Goal: Information Seeking & Learning: Find specific page/section

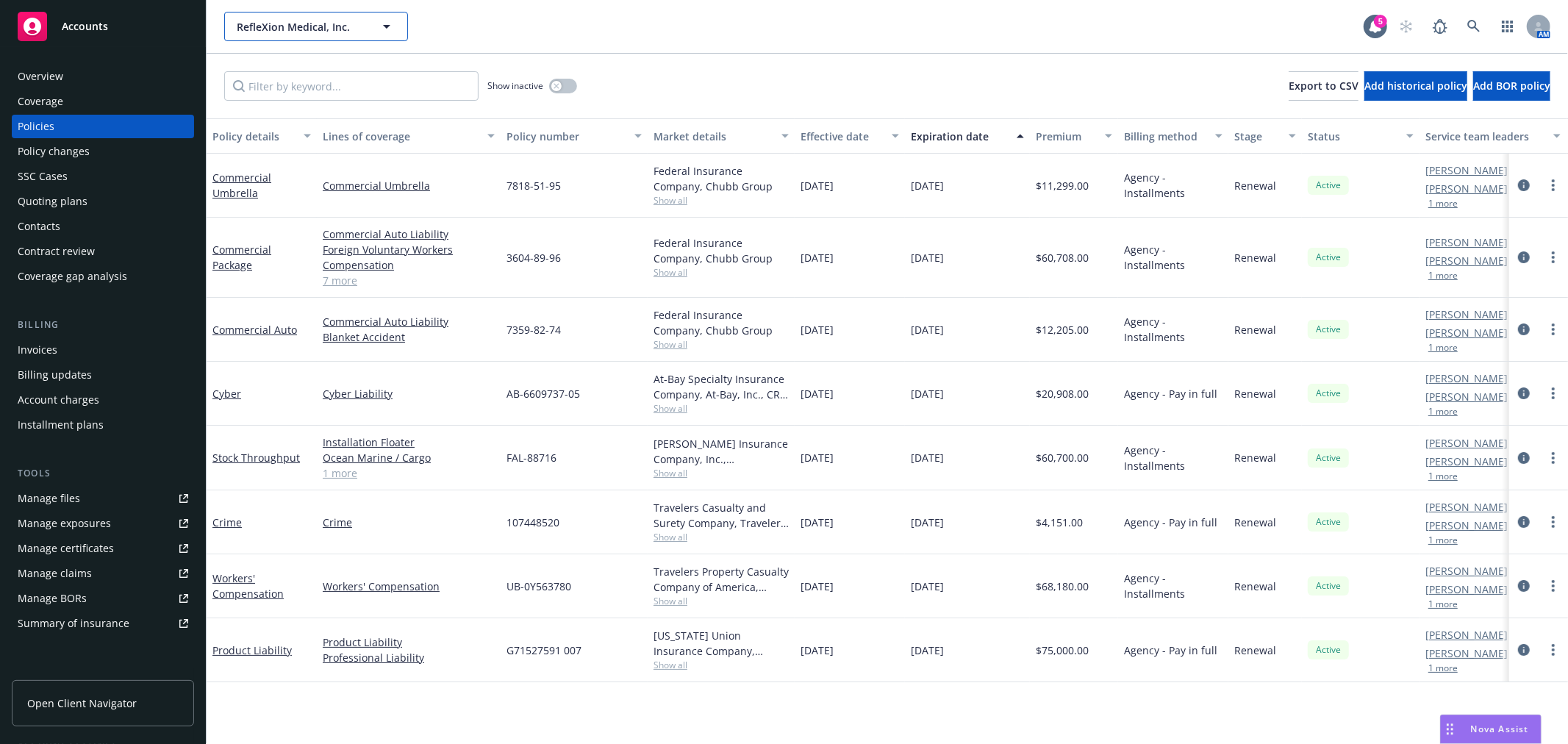
click at [304, 26] on span "RefleXion Medical, Inc." at bounding box center [300, 27] width 127 height 16
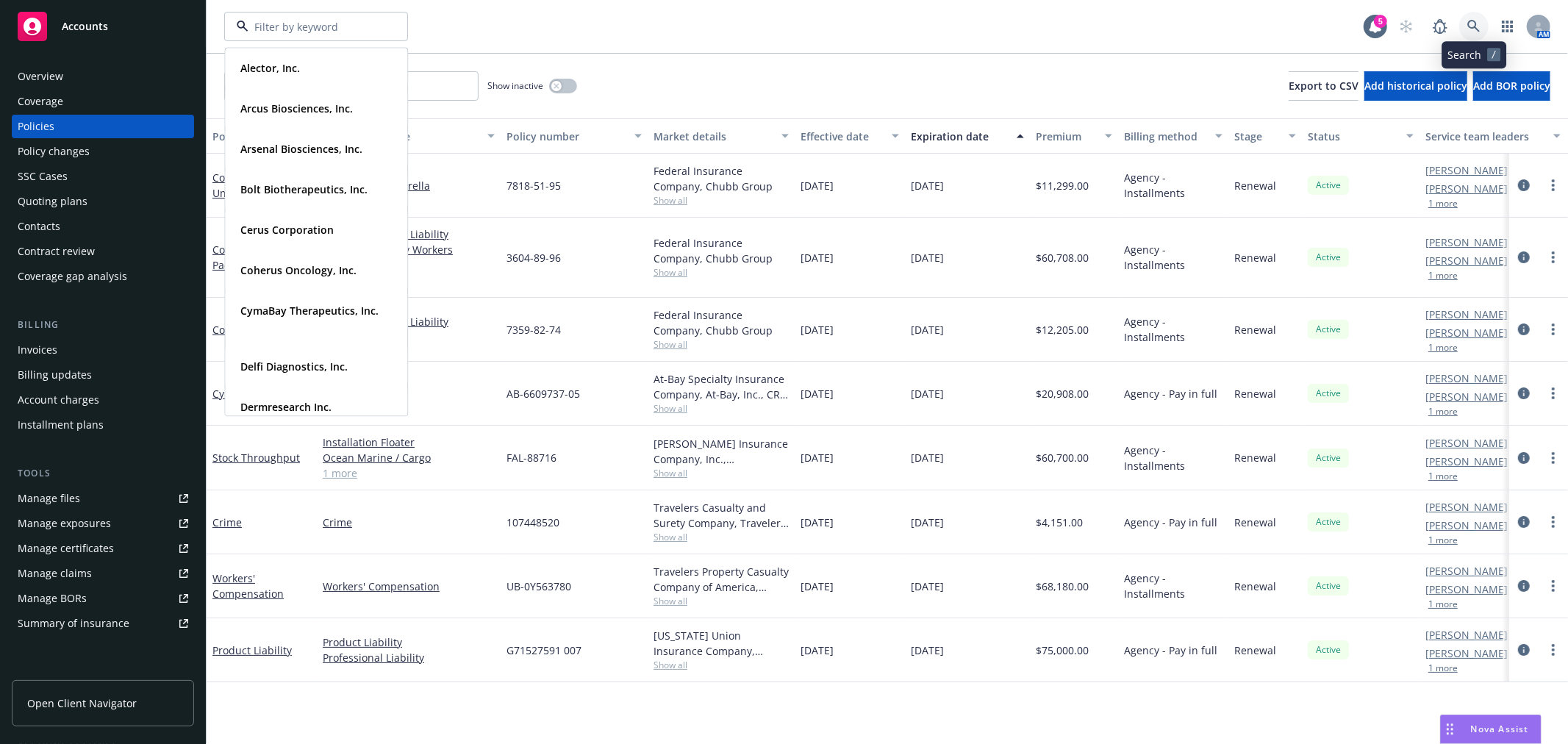
click at [1479, 24] on icon at bounding box center [1473, 26] width 13 height 13
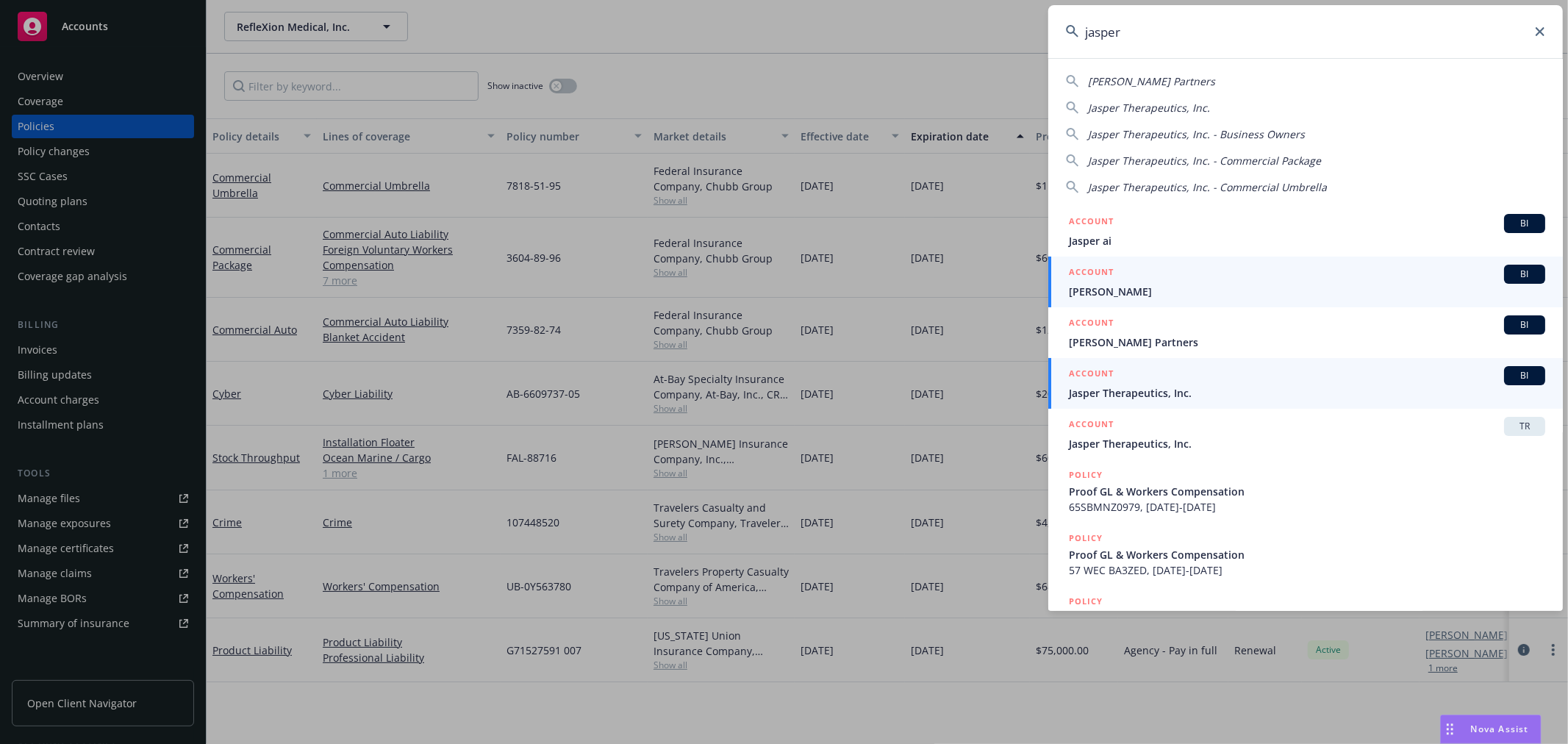
type input "jasper"
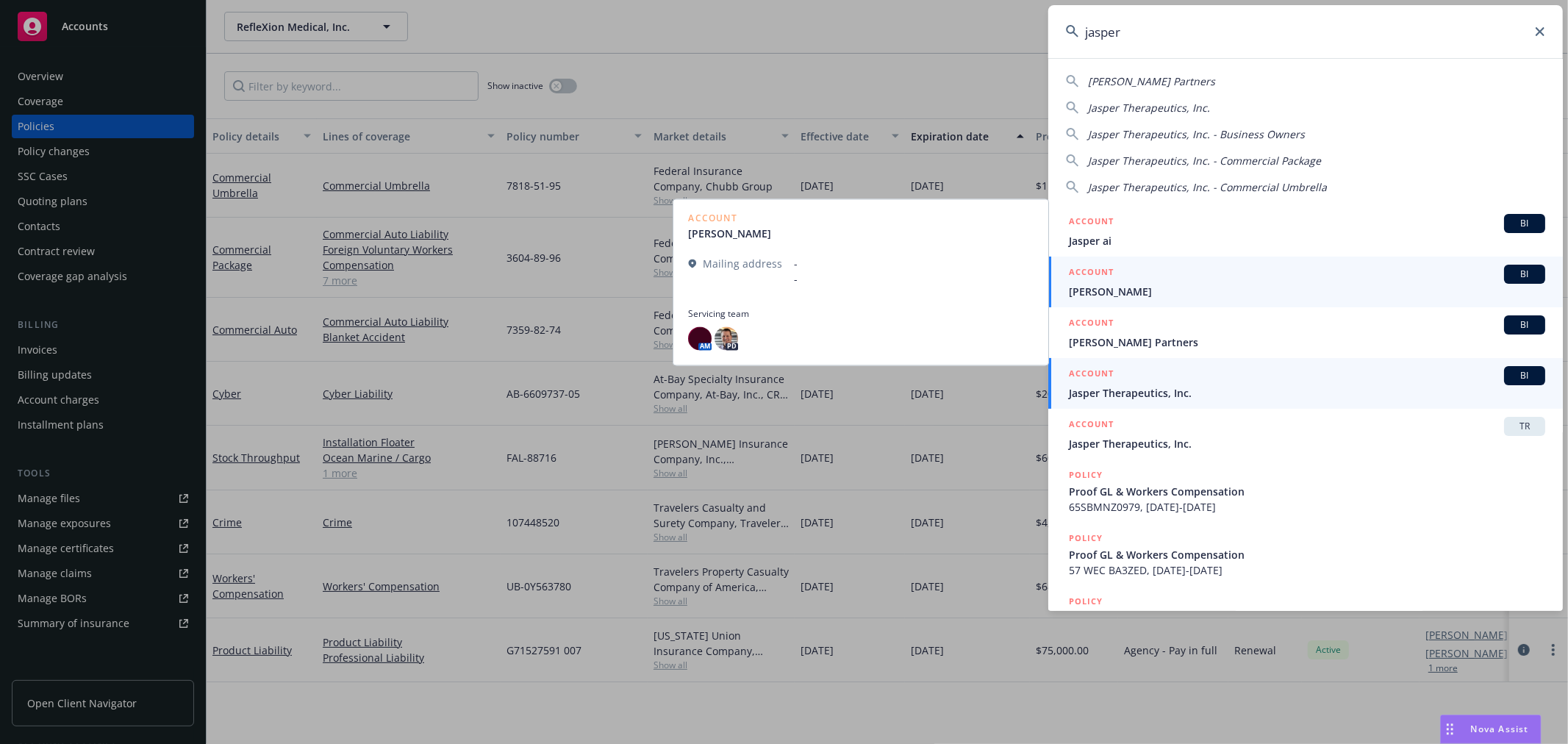
click at [1199, 379] on div "ACCOUNT BI" at bounding box center [1306, 376] width 476 height 19
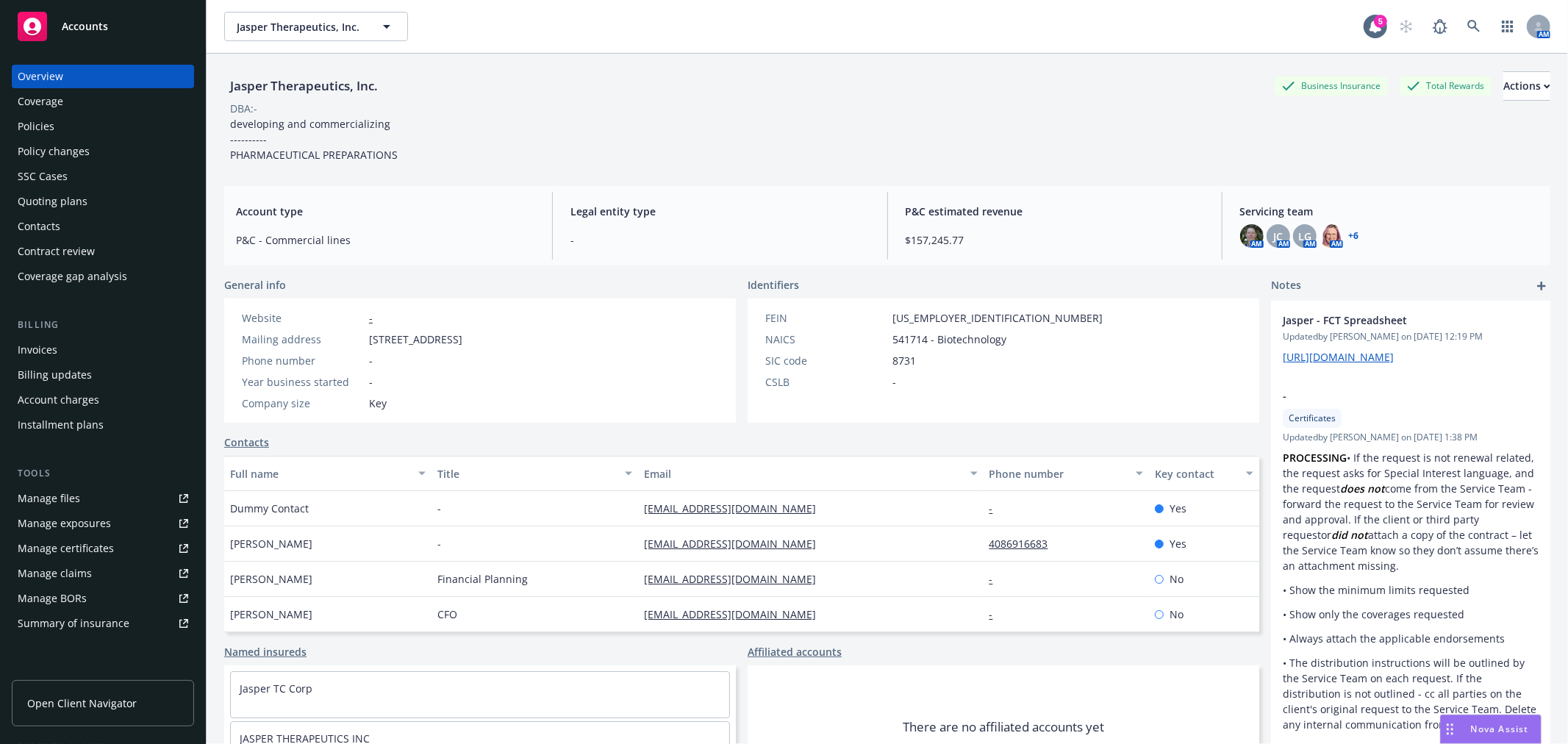
click at [71, 129] on div "Policies" at bounding box center [102, 126] width 170 height 24
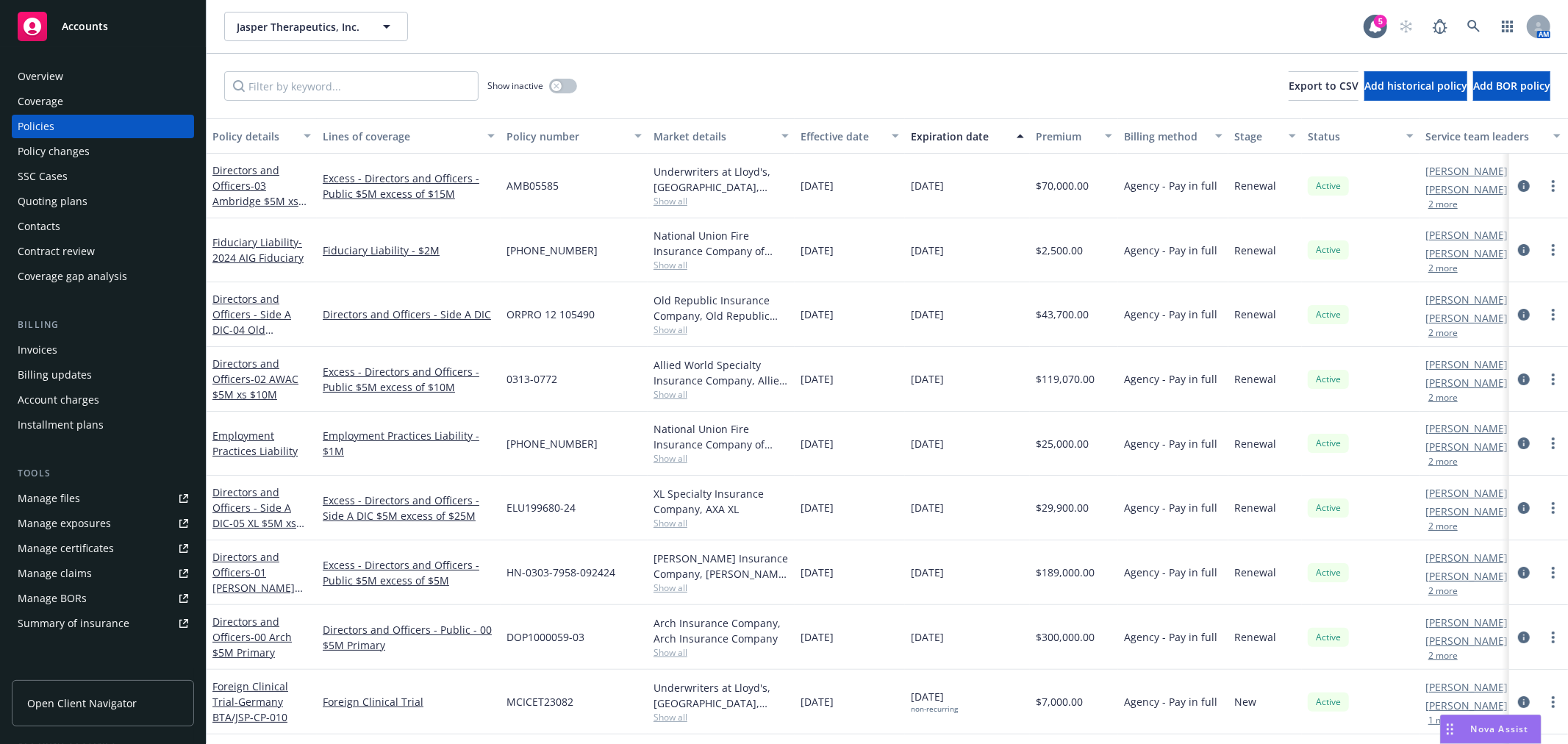
click at [54, 492] on div "Manage files" at bounding box center [49, 499] width 63 height 24
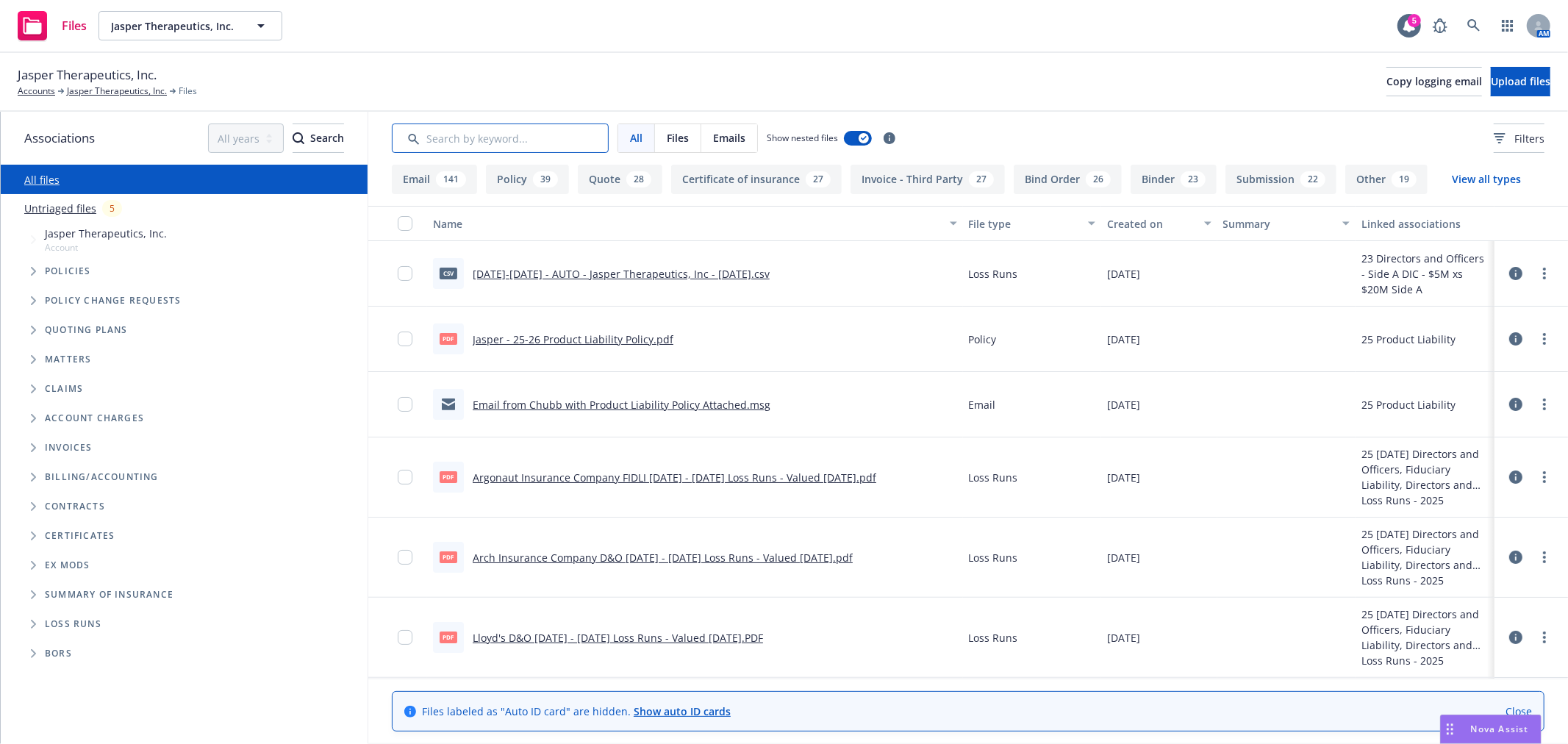
click at [514, 135] on input "Search by keyword..." at bounding box center [500, 137] width 217 height 29
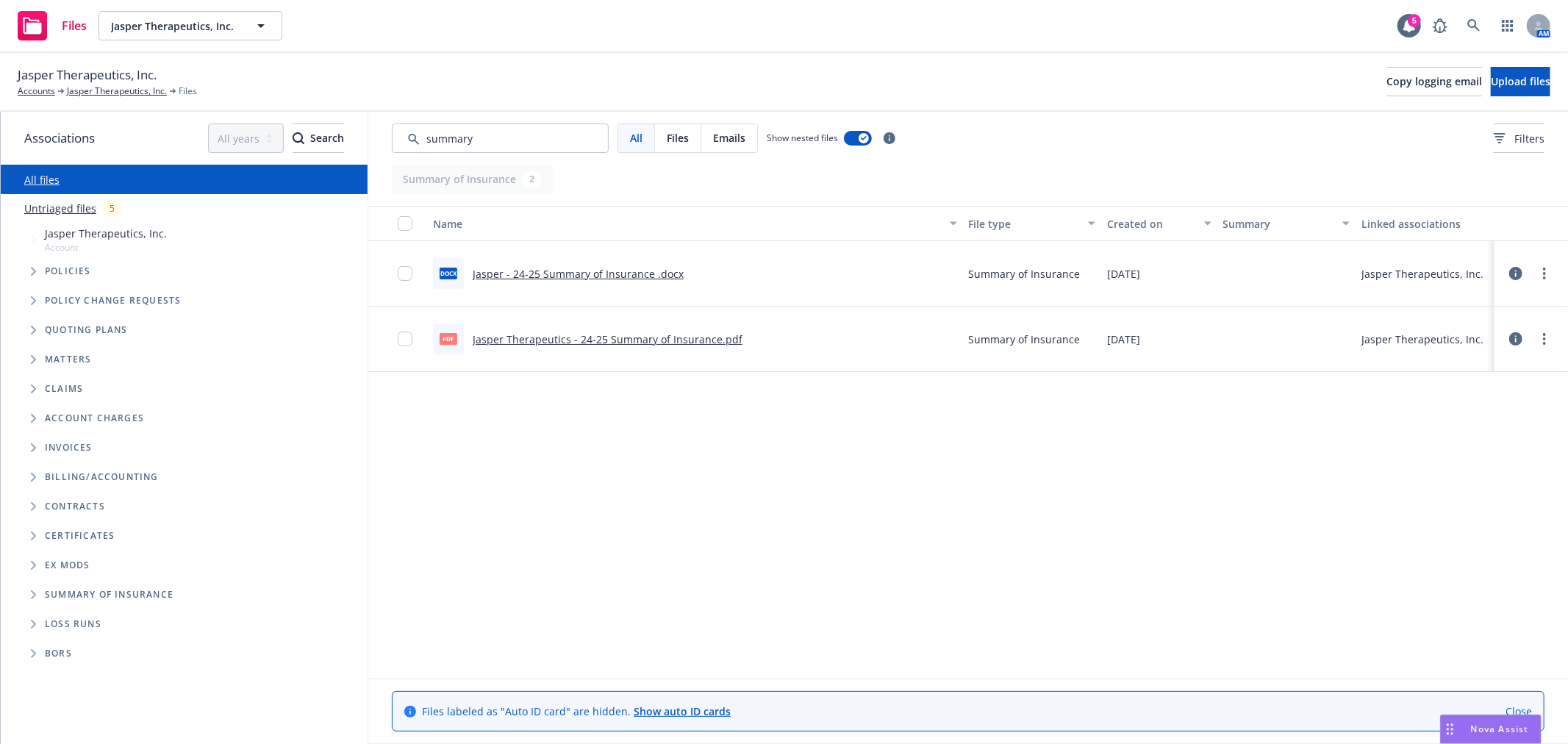
click at [562, 267] on link "Jasper - 24-25 Summary of Insurance .docx" at bounding box center [578, 274] width 211 height 14
click at [503, 133] on input "Search by keyword..." at bounding box center [500, 137] width 217 height 29
click at [153, 134] on div "Associations All years 2027 2026 2025 2024 2023 2022 2021 2020 2019 2018 2017 2…" at bounding box center [784, 427] width 1567 height 632
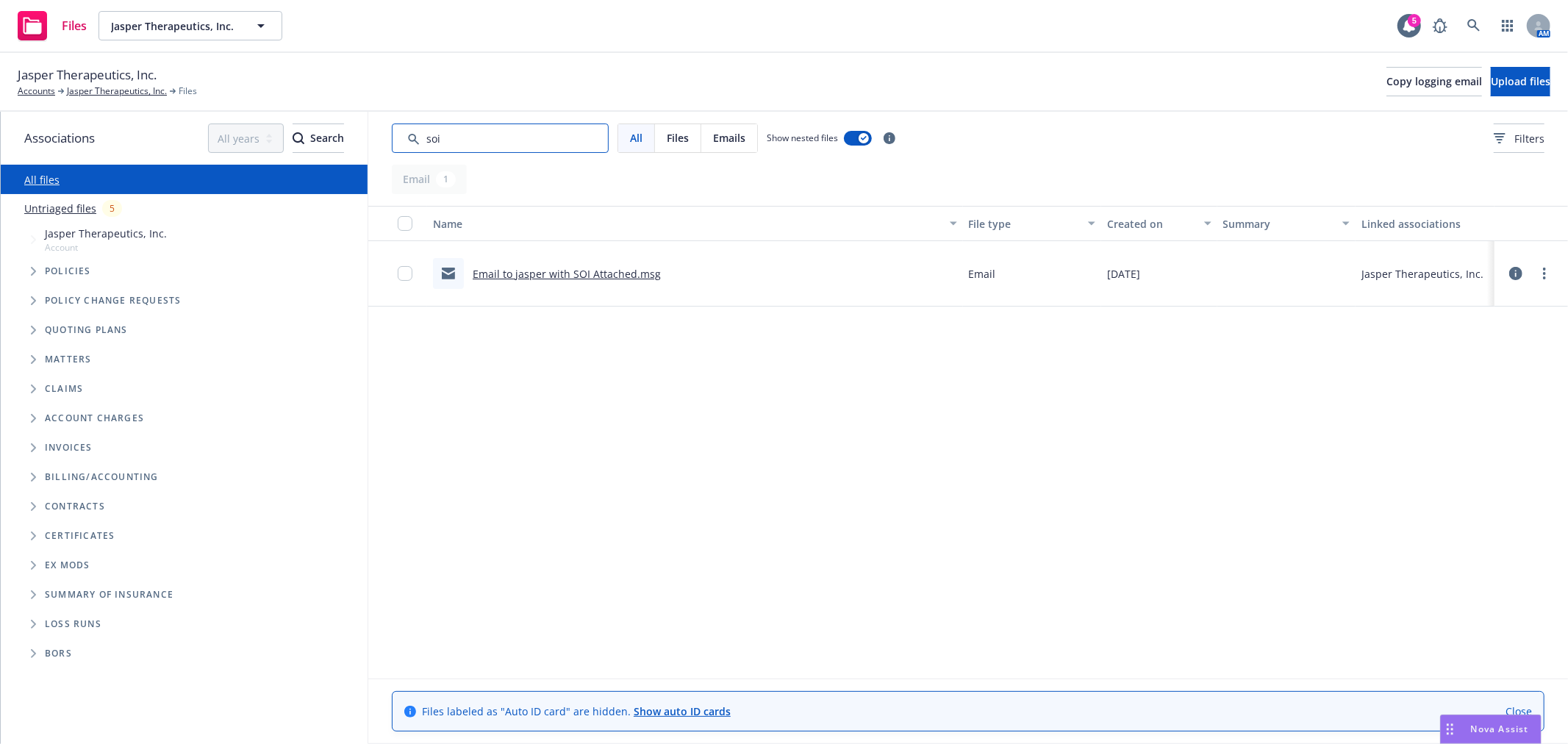
type input "soi"
click at [98, 93] on link "Jasper Therapeutics, Inc." at bounding box center [116, 91] width 100 height 13
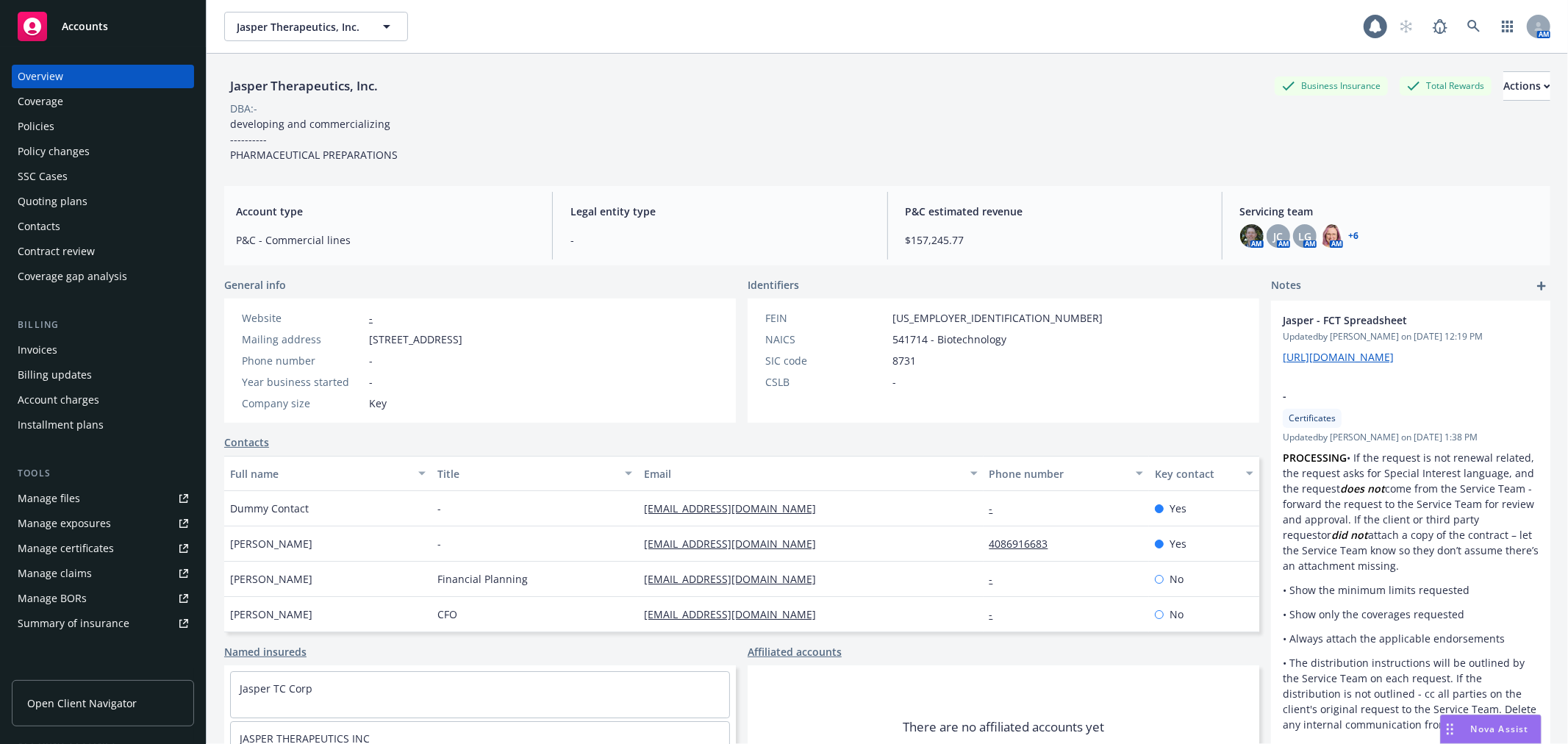
click at [69, 353] on div "Invoices" at bounding box center [102, 350] width 170 height 24
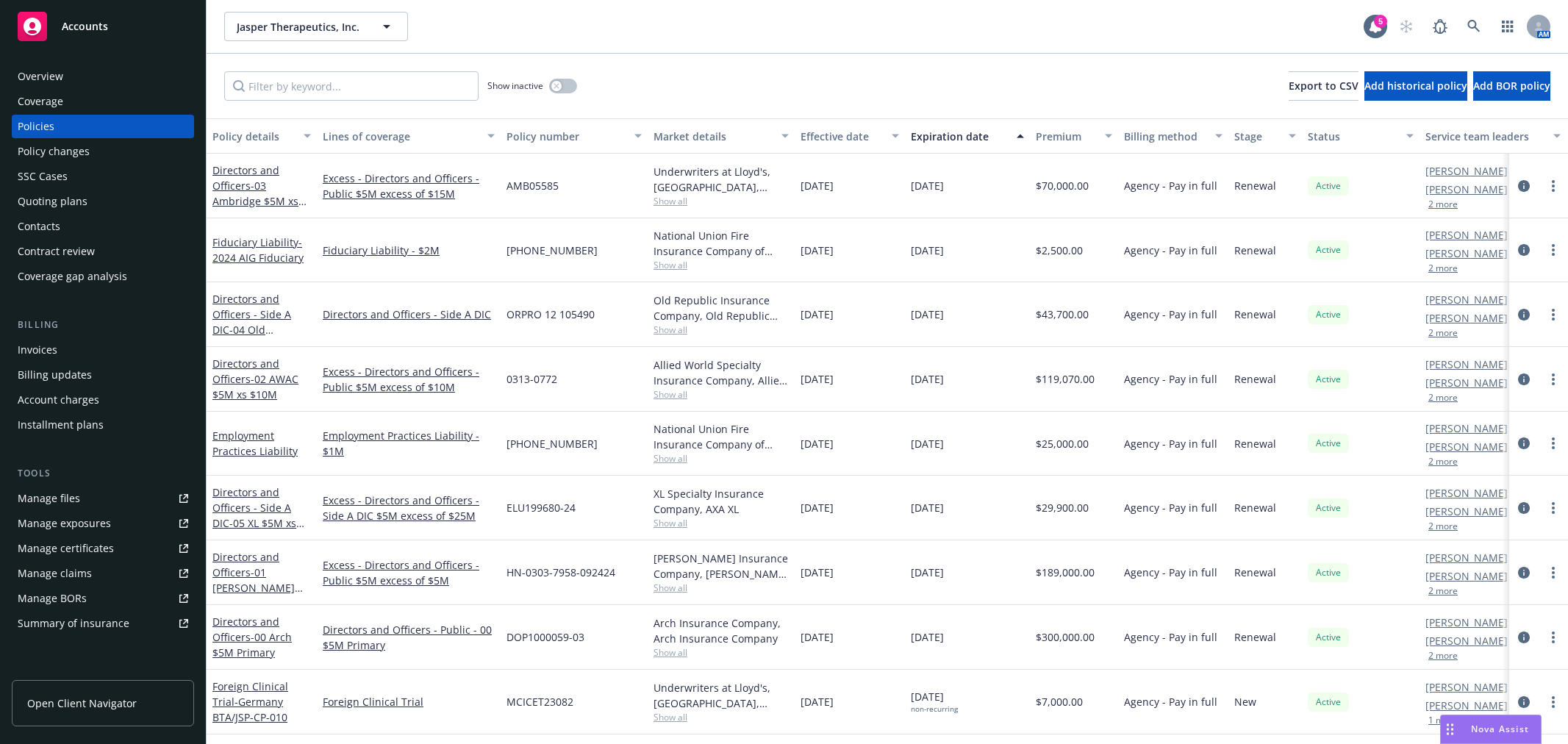
click at [290, 27] on span "Jasper Therapeutics, Inc." at bounding box center [300, 27] width 127 height 16
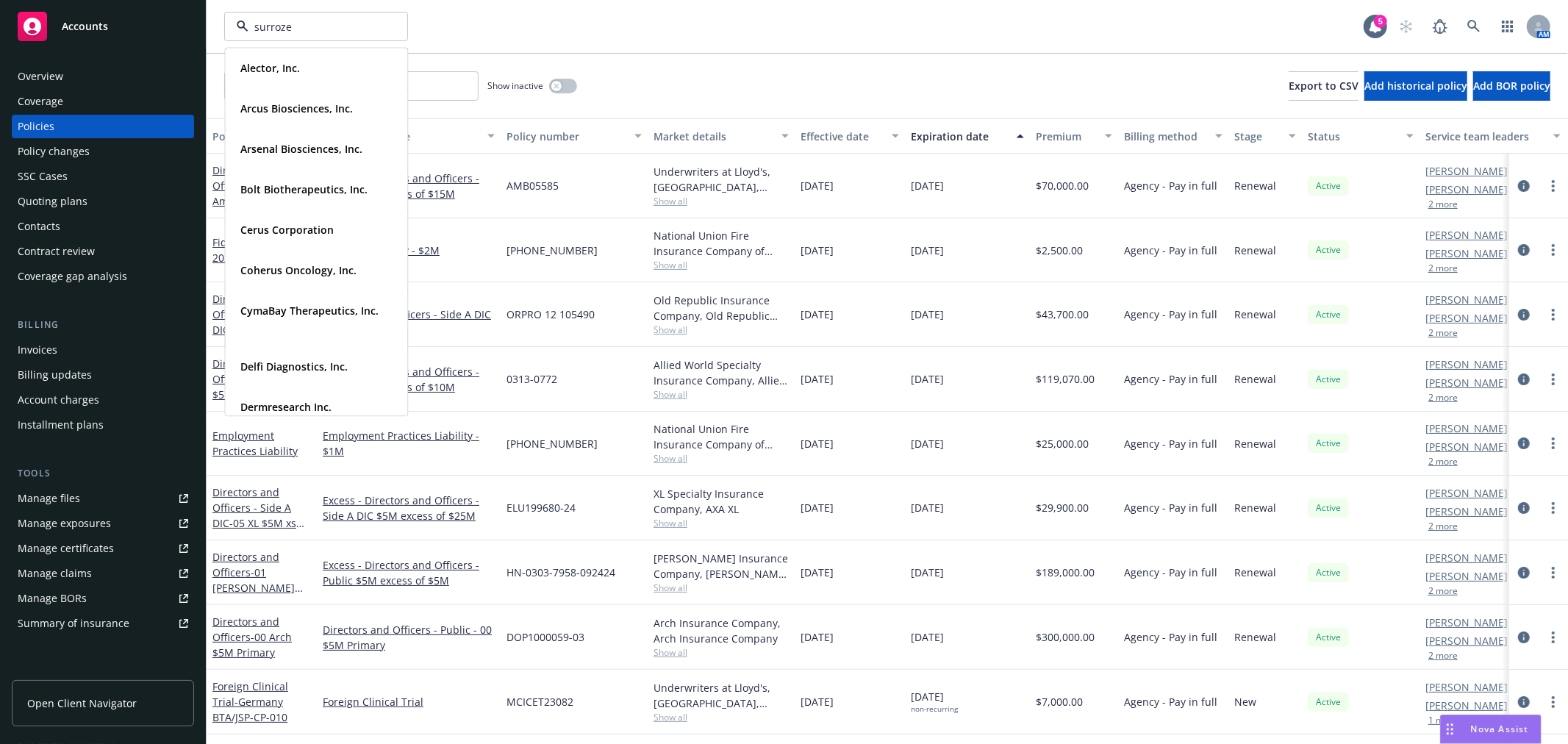
type input "surrozen"
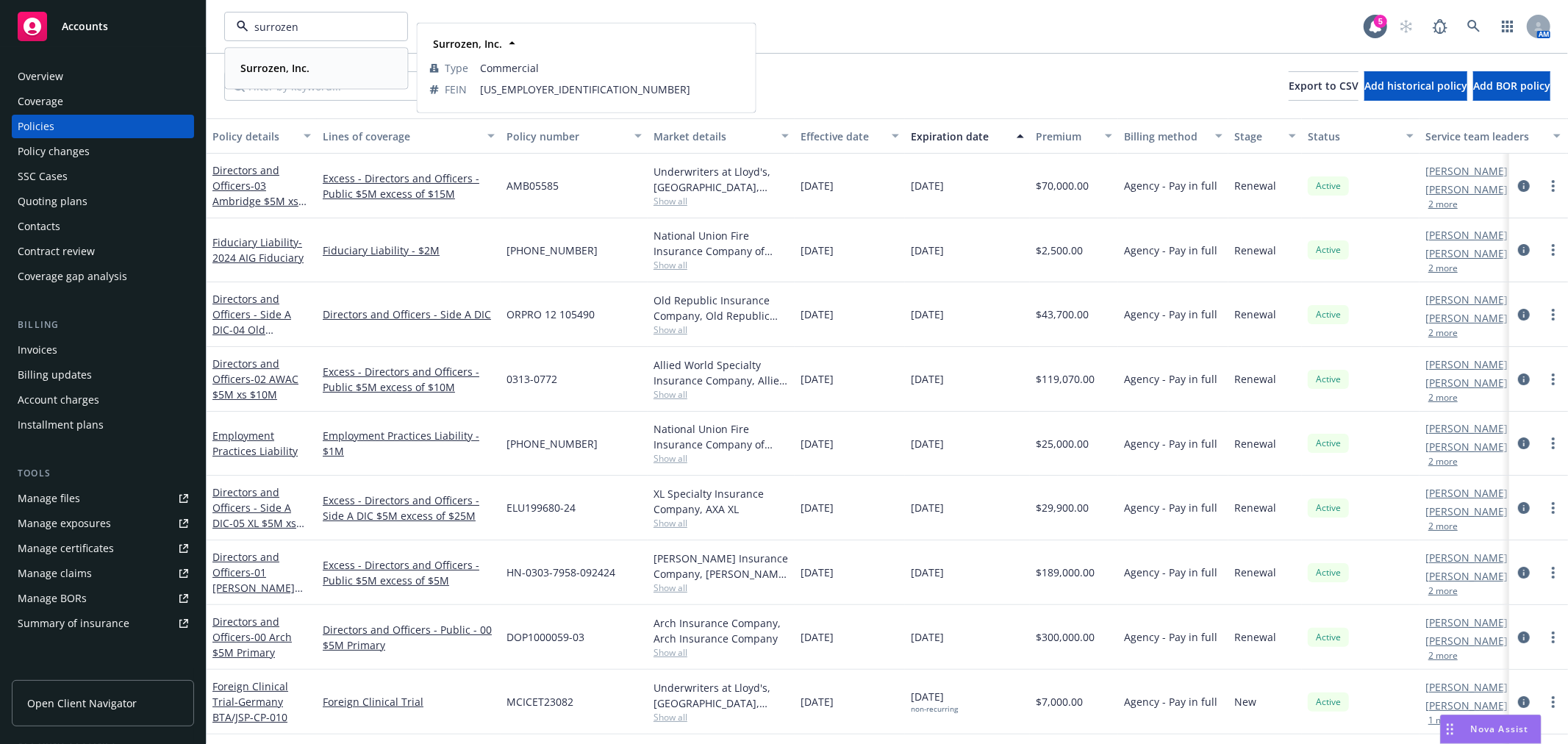
click at [328, 67] on div "Surrozen, Inc." at bounding box center [316, 67] width 163 height 21
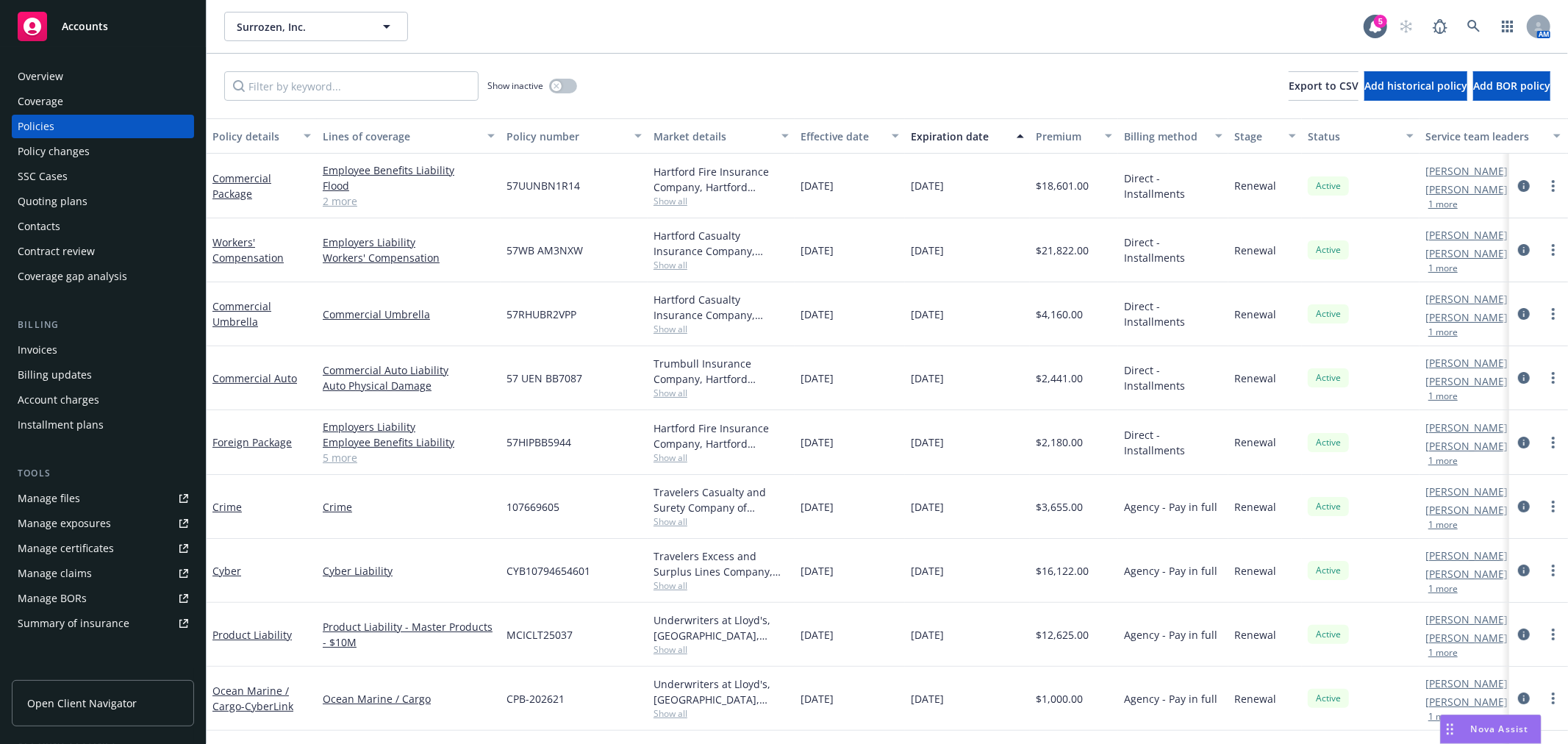
click at [63, 350] on div "Invoices" at bounding box center [102, 350] width 170 height 24
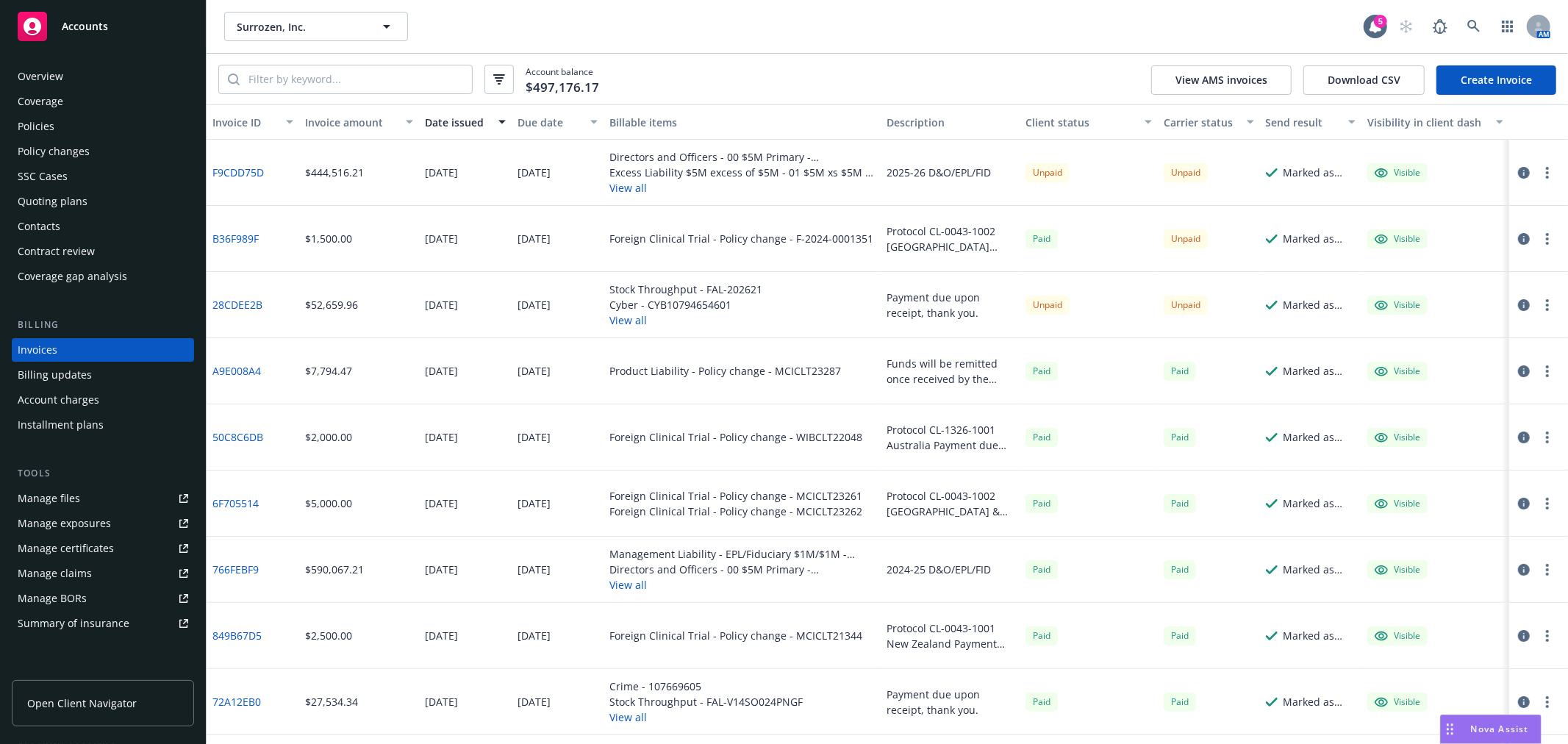
click at [633, 325] on button "View all" at bounding box center [685, 320] width 153 height 16
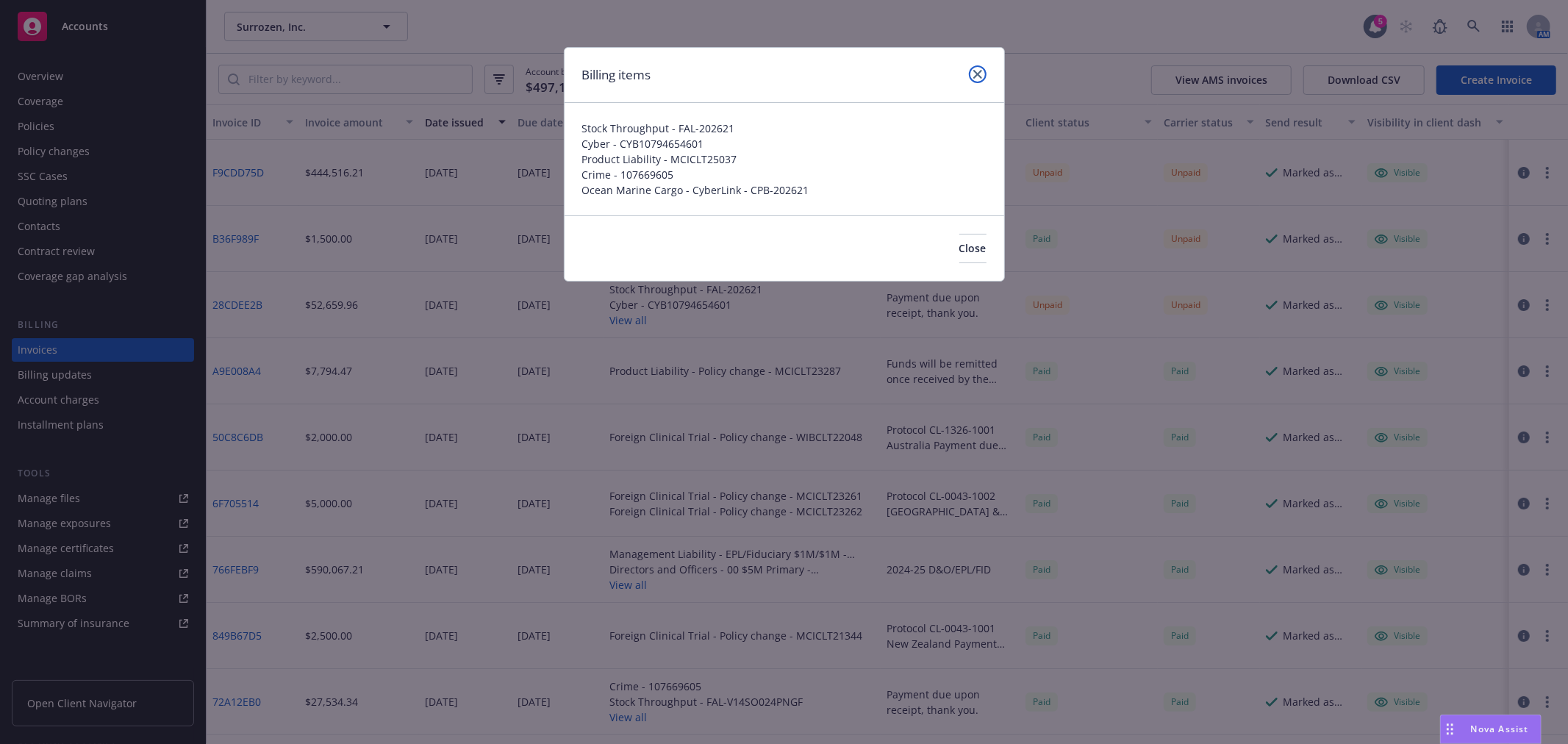
click at [976, 78] on link "close" at bounding box center [978, 74] width 17 height 17
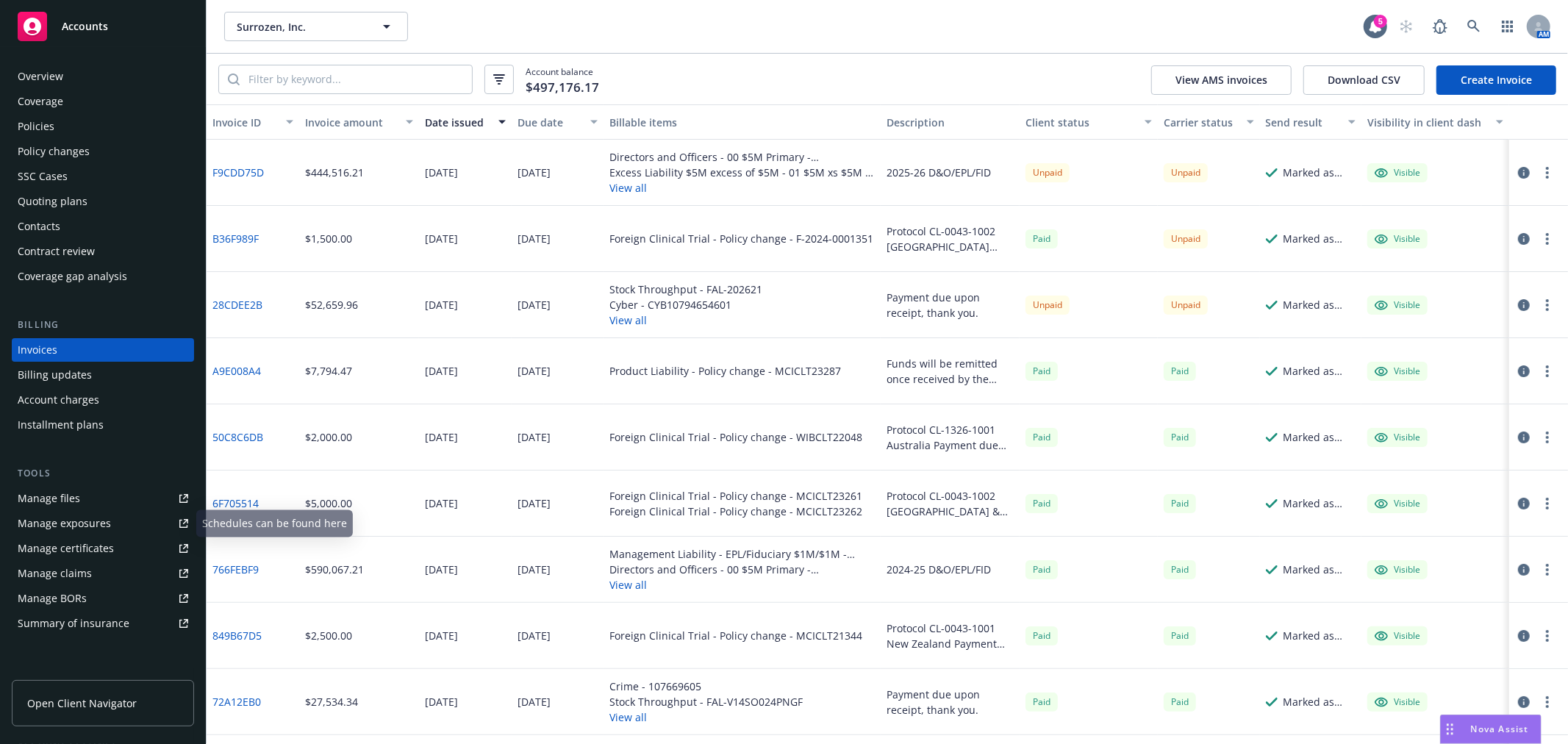
click at [101, 490] on link "Manage files" at bounding box center [103, 499] width 182 height 24
